Goal: Book appointment/travel/reservation

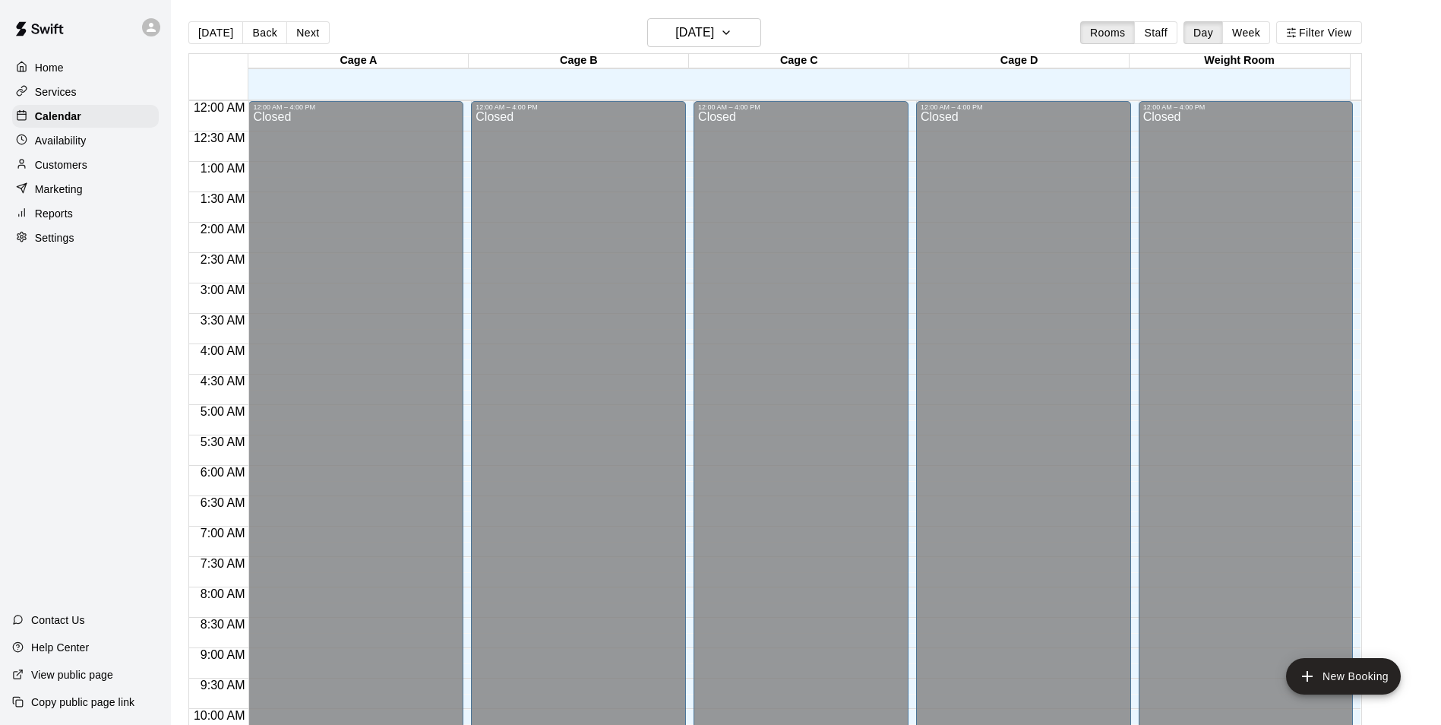
scroll to position [772, 0]
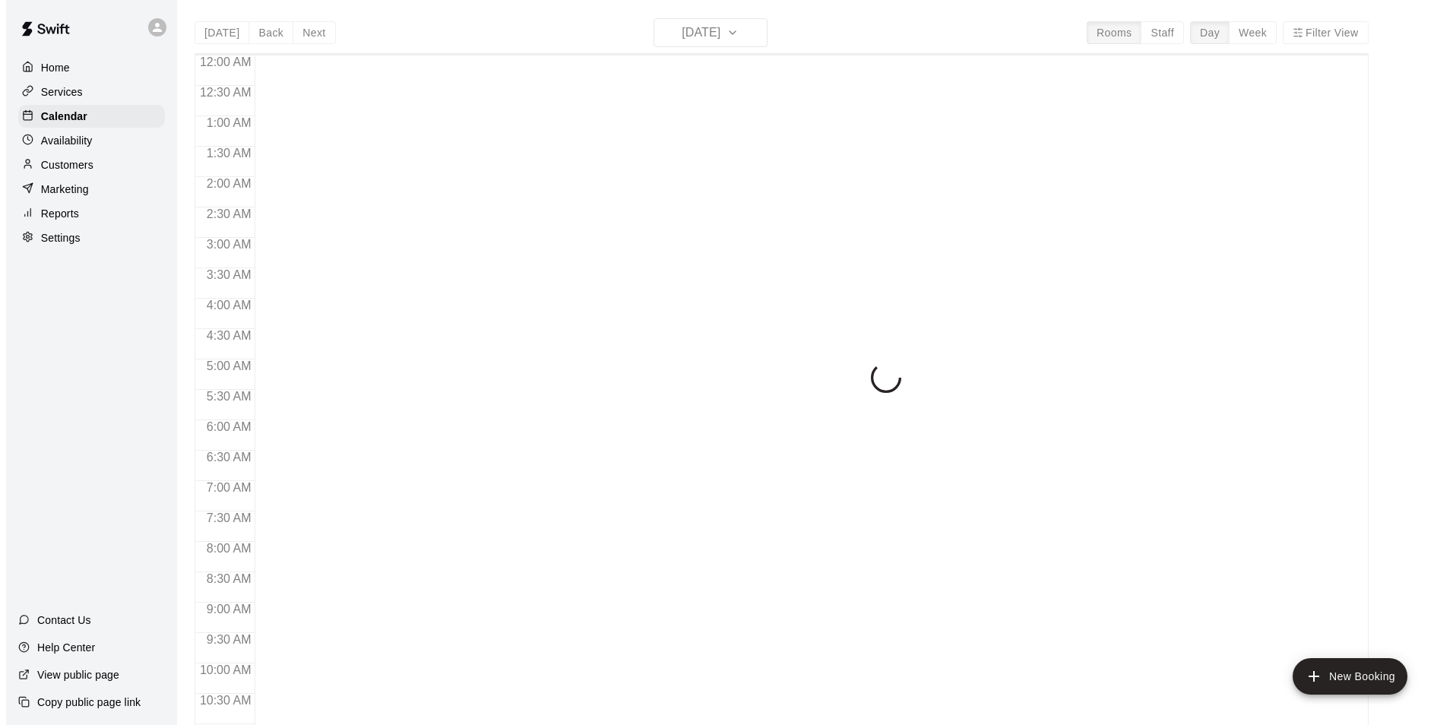
scroll to position [772, 0]
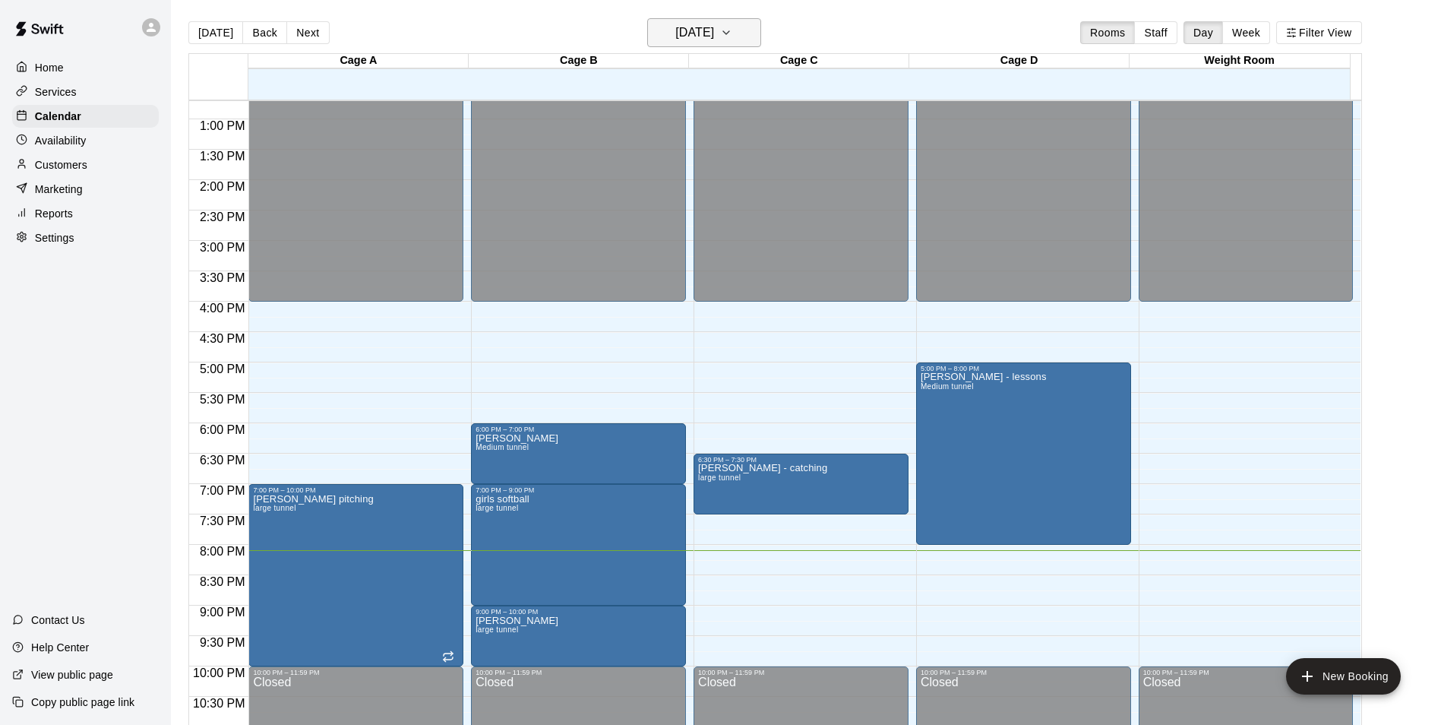
click at [679, 26] on h6 "[DATE]" at bounding box center [695, 32] width 39 height 21
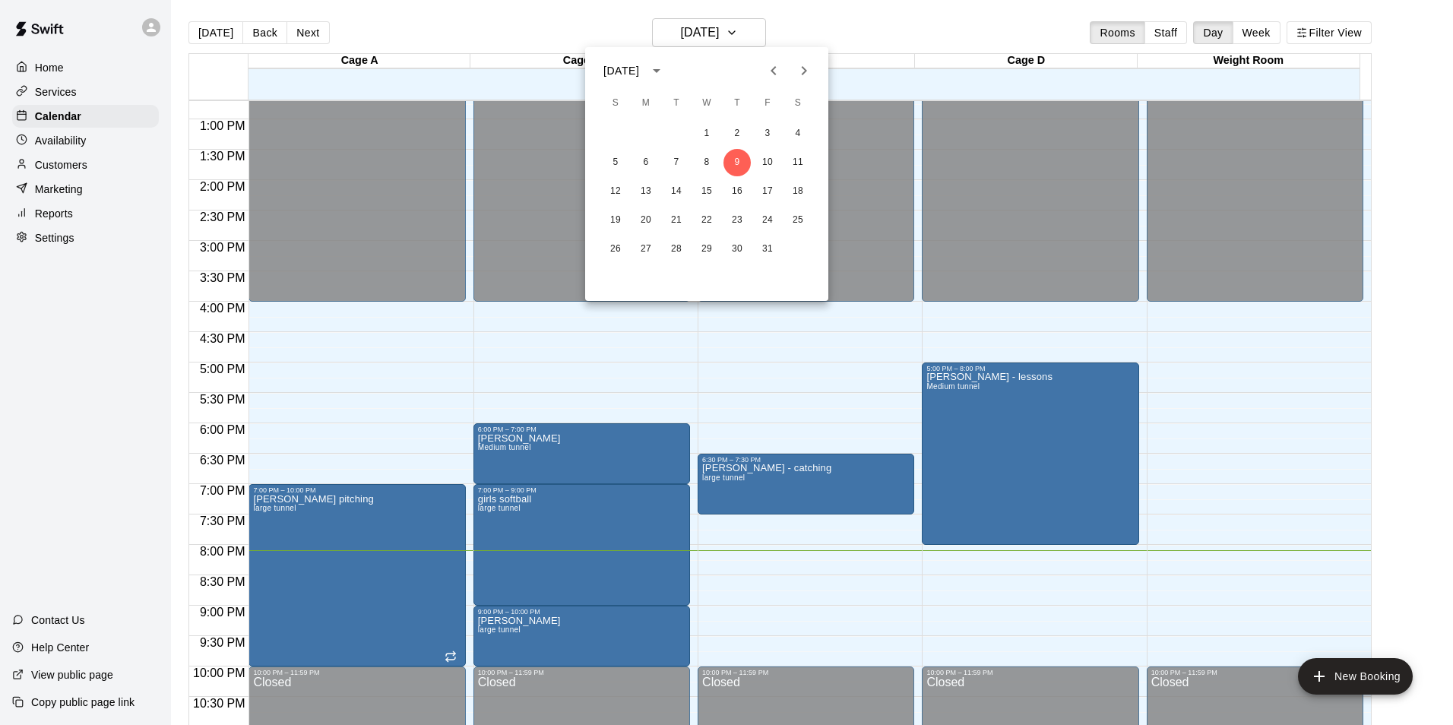
click at [709, 33] on div at bounding box center [726, 362] width 1453 height 725
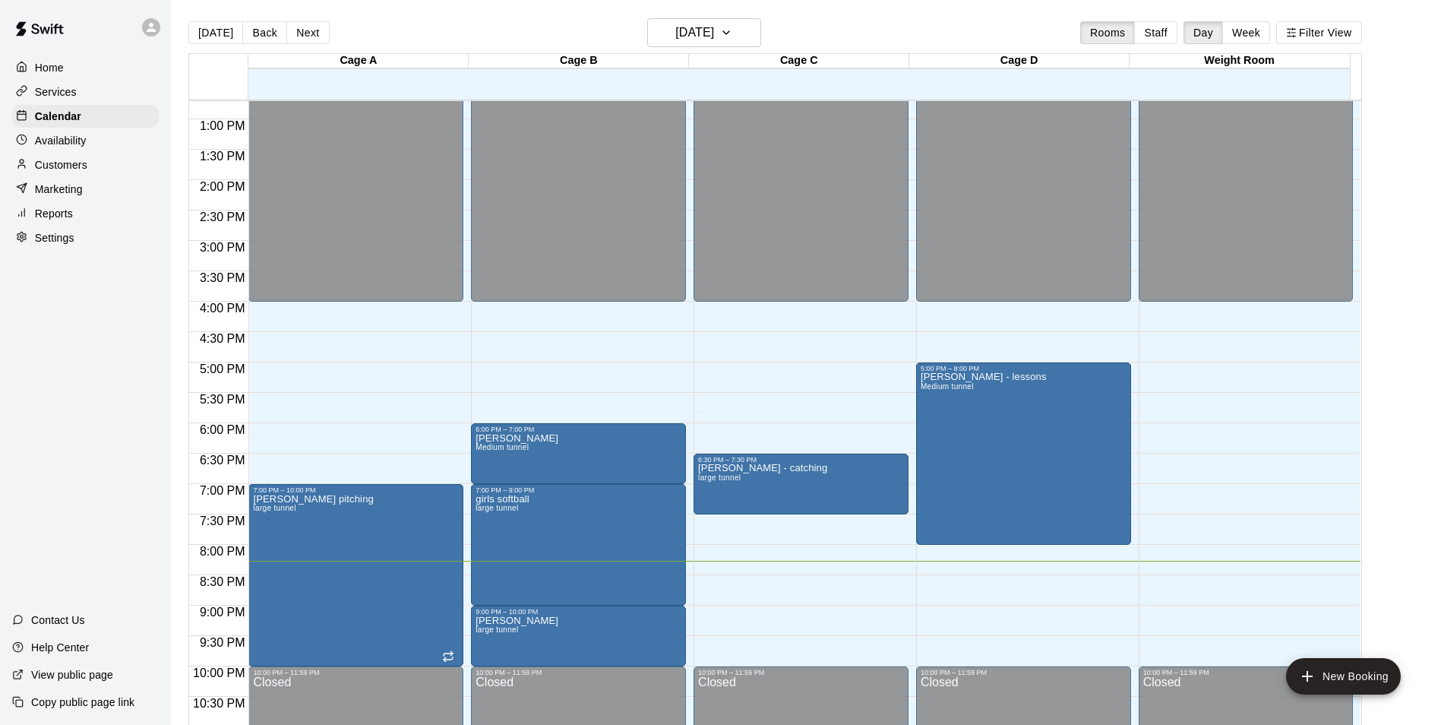
drag, startPoint x: 686, startPoint y: 4, endPoint x: 515, endPoint y: 527, distance: 550.8
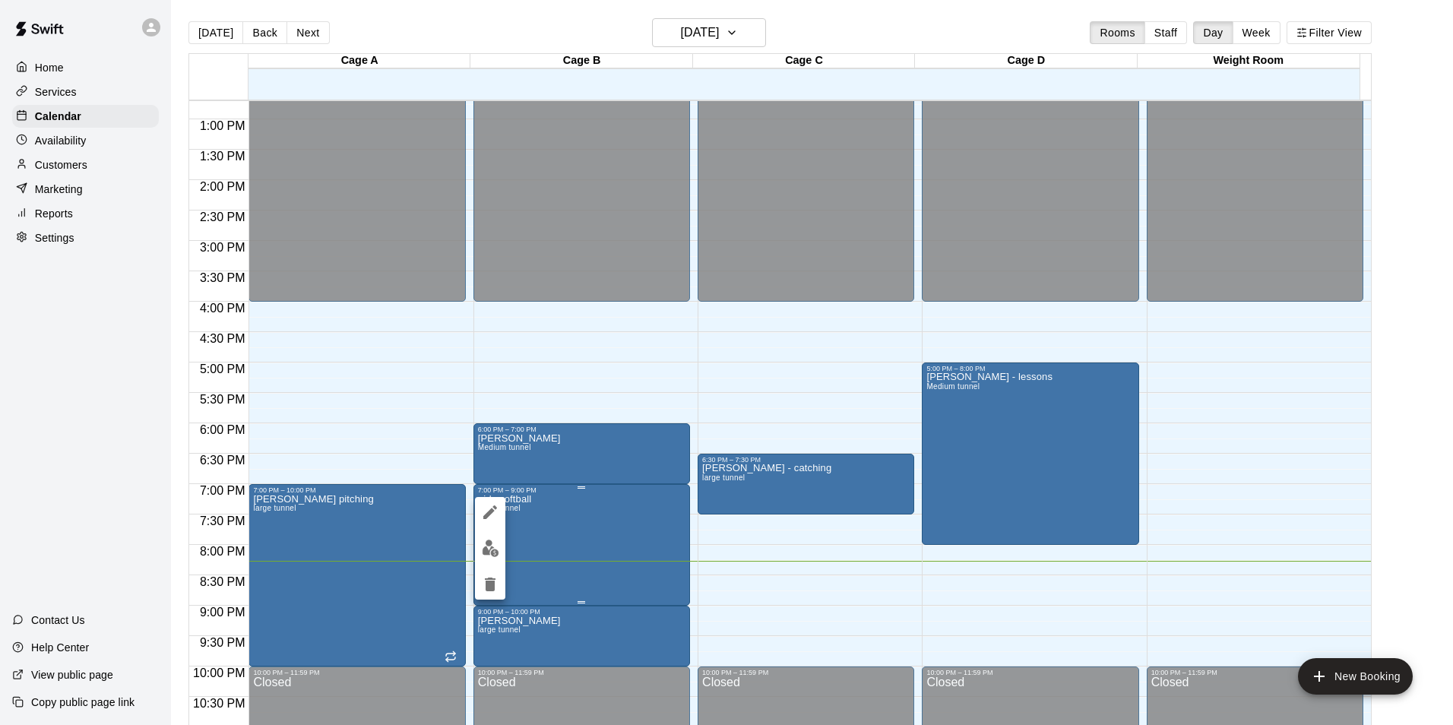
click at [515, 527] on div at bounding box center [726, 362] width 1453 height 725
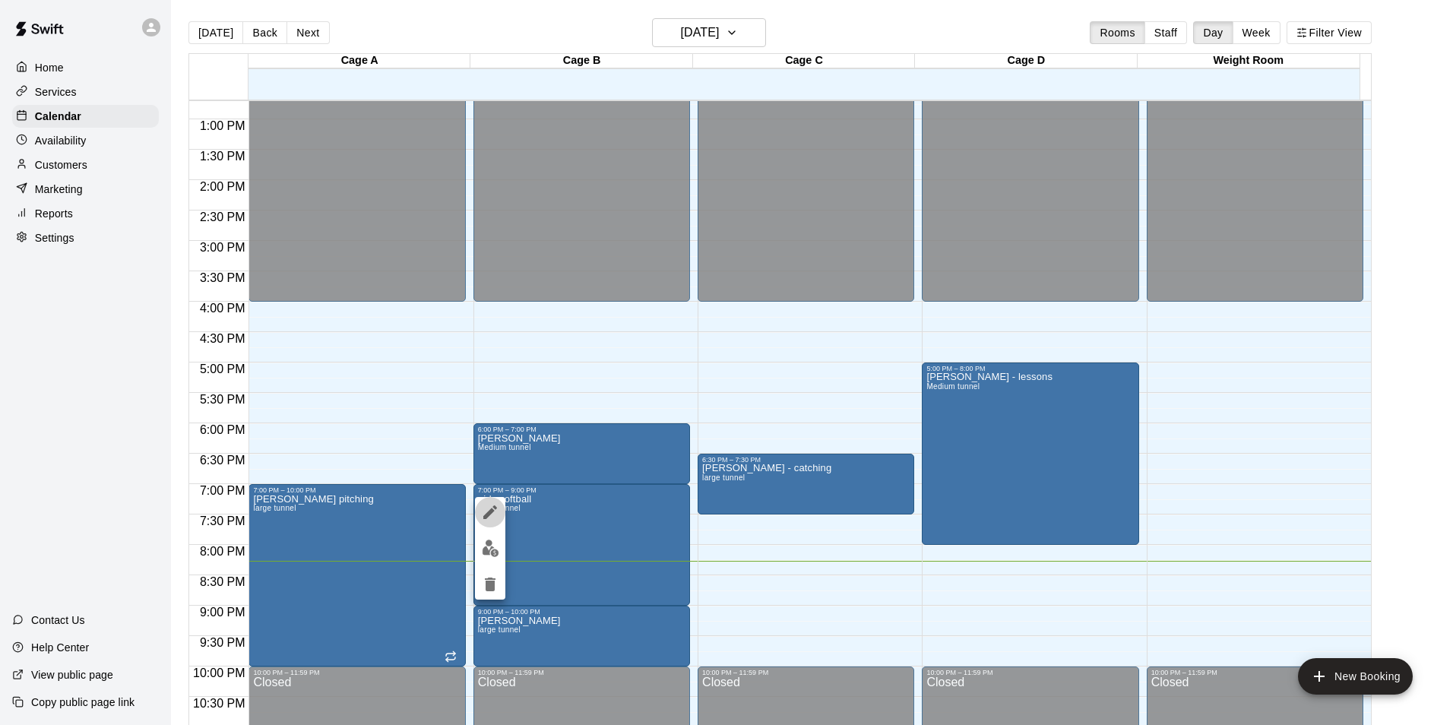
click at [486, 517] on icon "edit" at bounding box center [490, 512] width 14 height 14
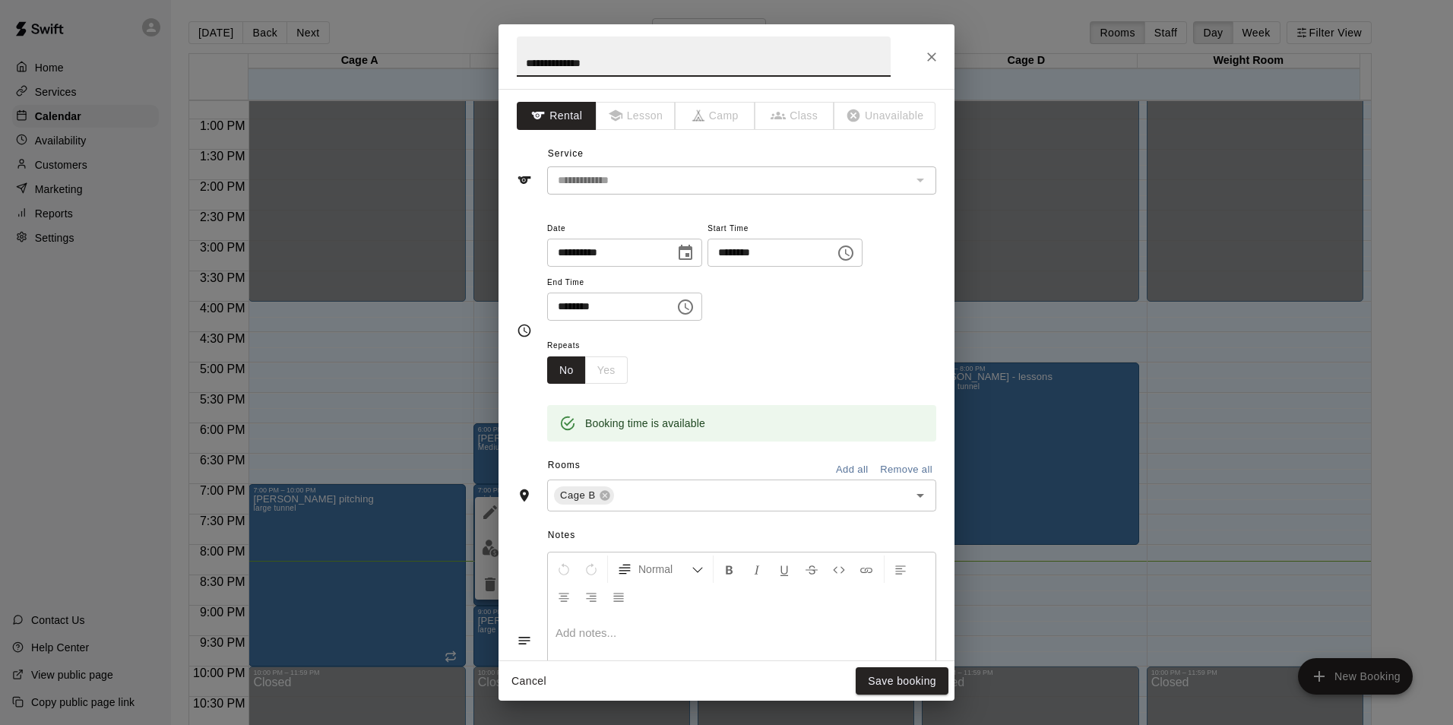
click at [695, 312] on icon "Choose time, selected time is 9:00 PM" at bounding box center [685, 307] width 18 height 18
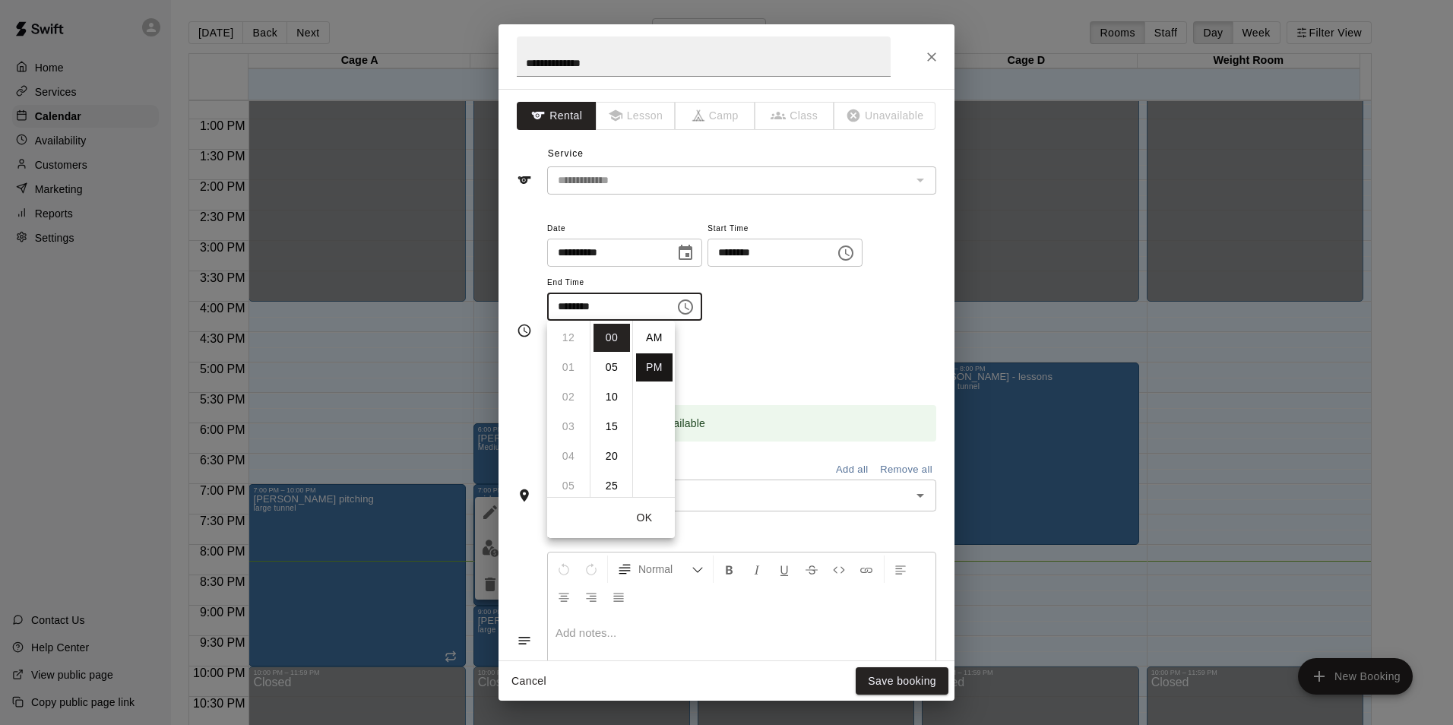
scroll to position [27, 0]
drag, startPoint x: 563, startPoint y: 383, endPoint x: 579, endPoint y: 378, distance: 16.8
click at [564, 383] on li "08" at bounding box center [568, 384] width 36 height 28
click at [610, 366] on li "30" at bounding box center [611, 364] width 36 height 28
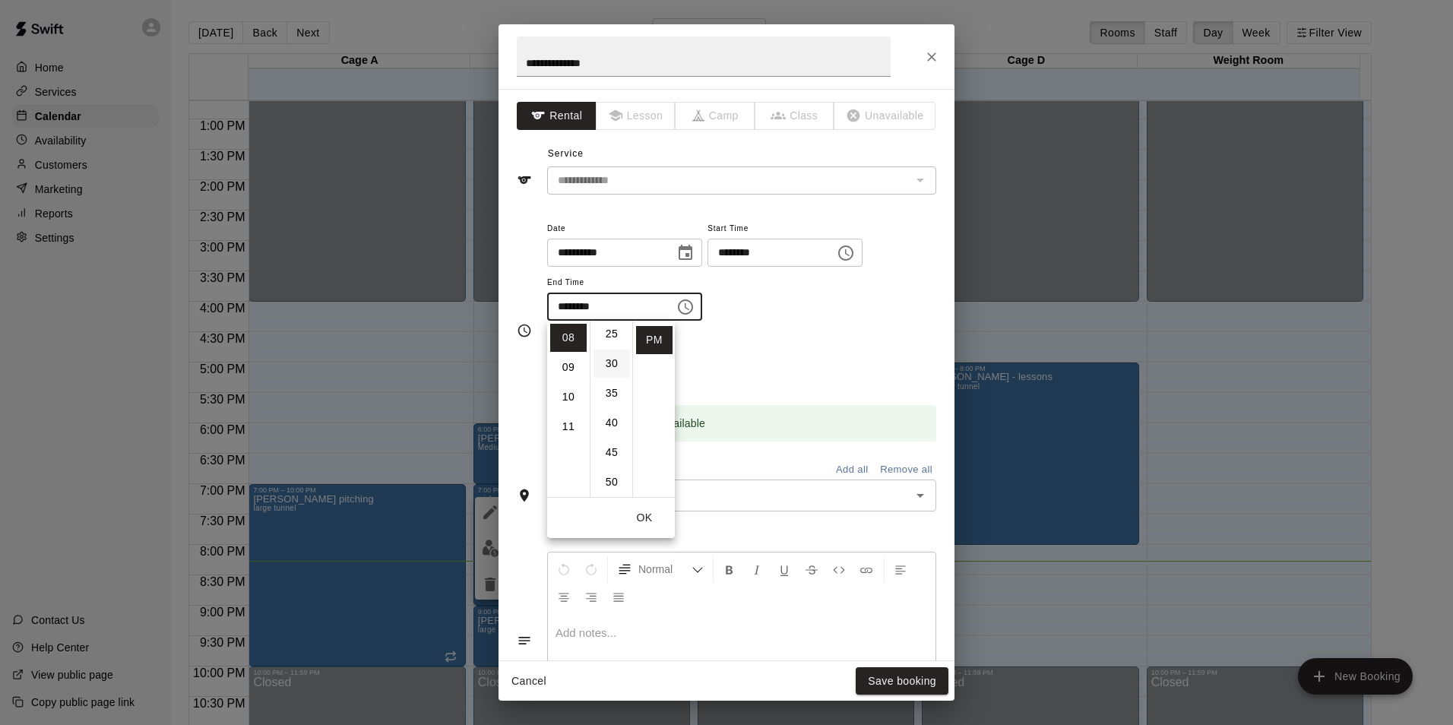
type input "********"
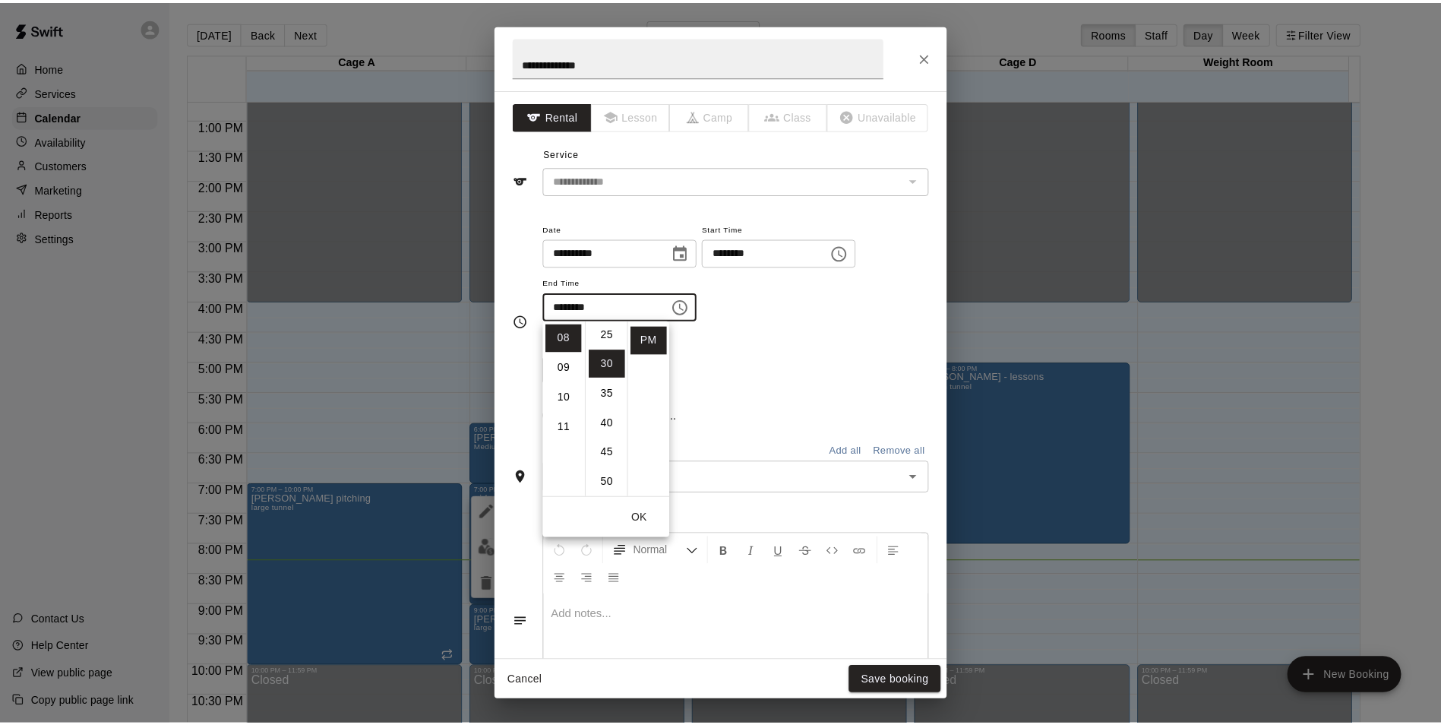
scroll to position [178, 0]
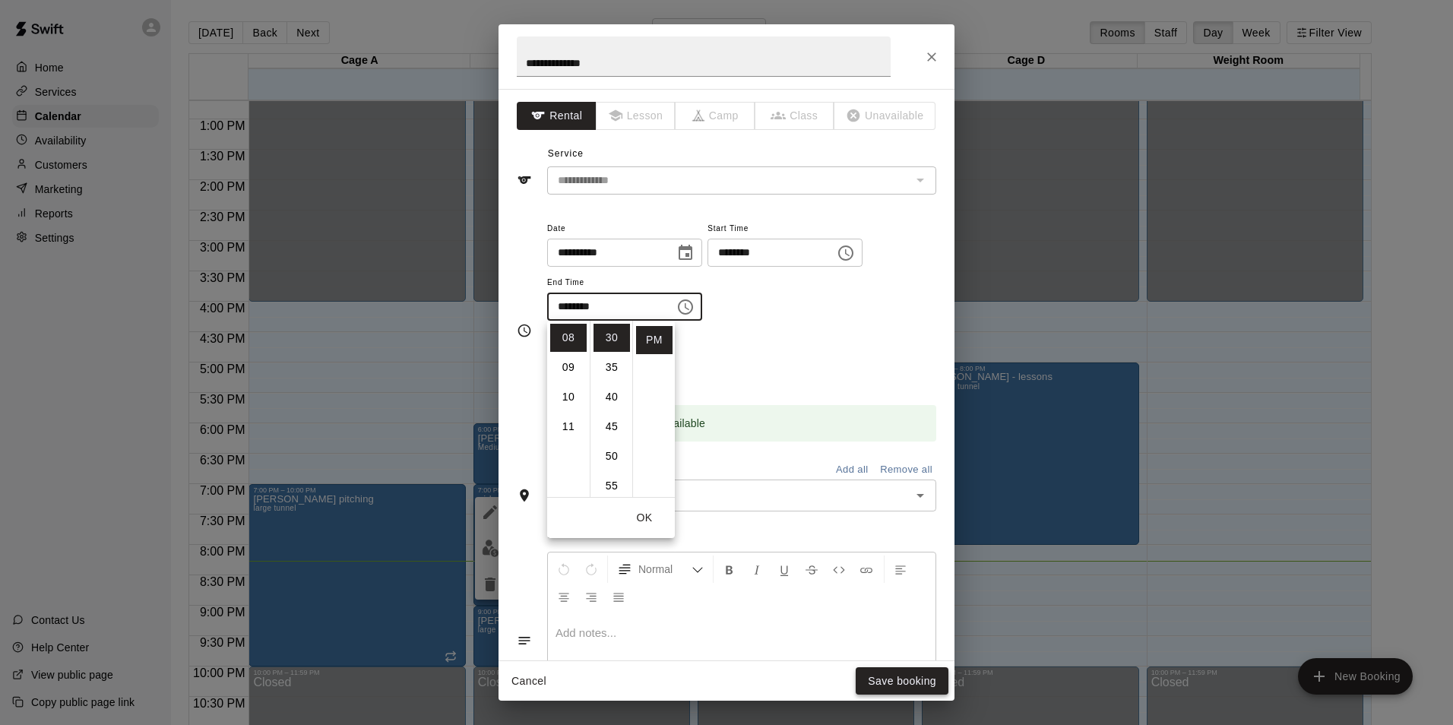
click at [884, 672] on button "Save booking" at bounding box center [902, 681] width 93 height 28
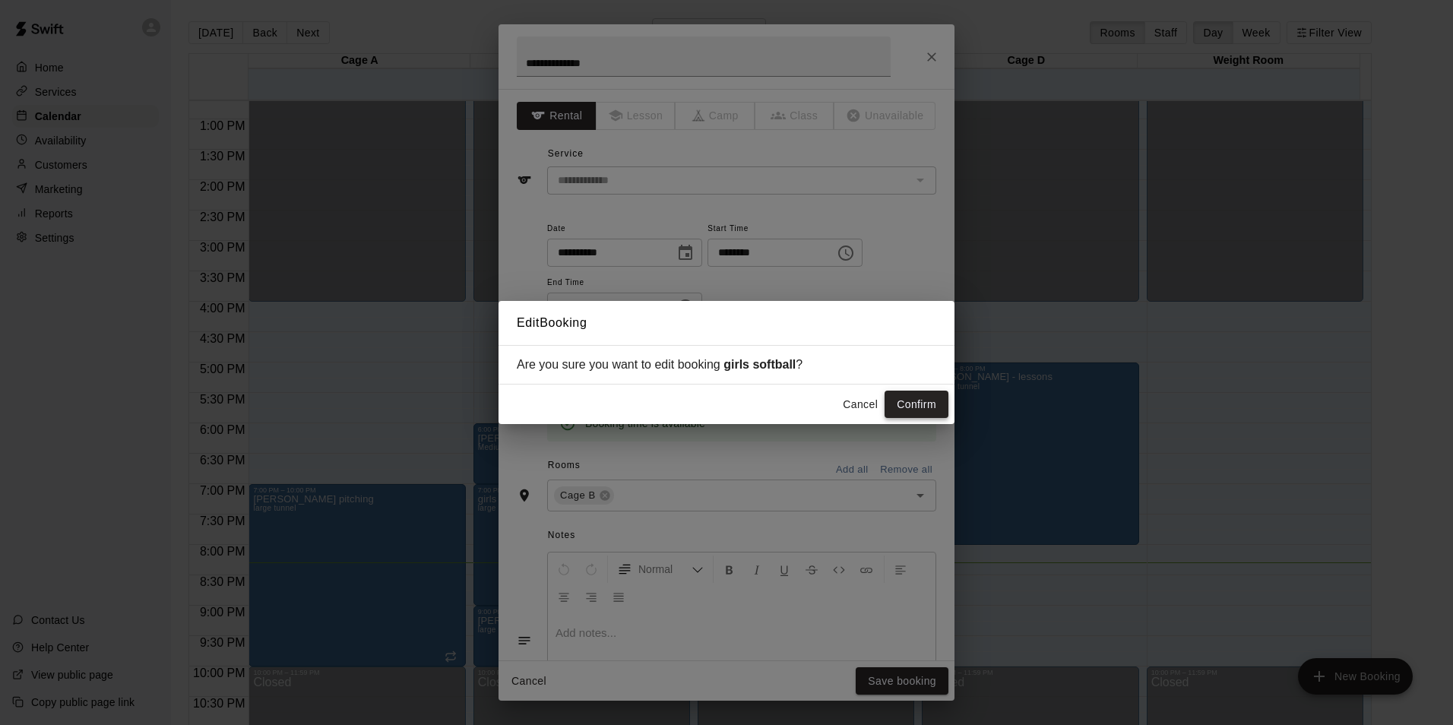
click at [915, 413] on button "Confirm" at bounding box center [916, 405] width 64 height 28
